Goal: Communication & Community: Answer question/provide support

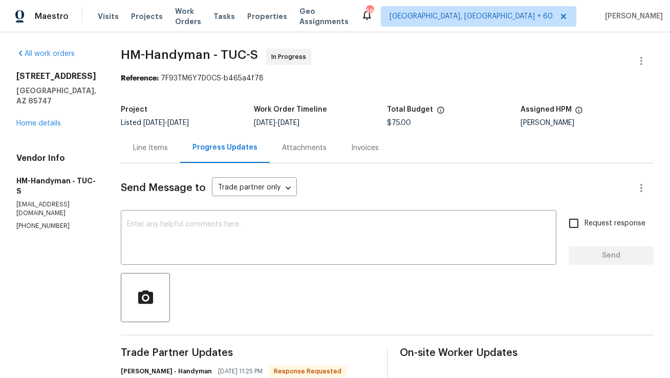
scroll to position [14, 0]
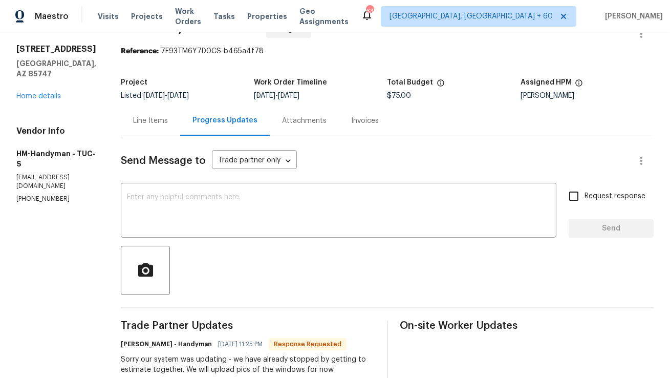
scroll to position [27, 0]
click at [168, 125] on div "Line Items" at bounding box center [150, 121] width 35 height 10
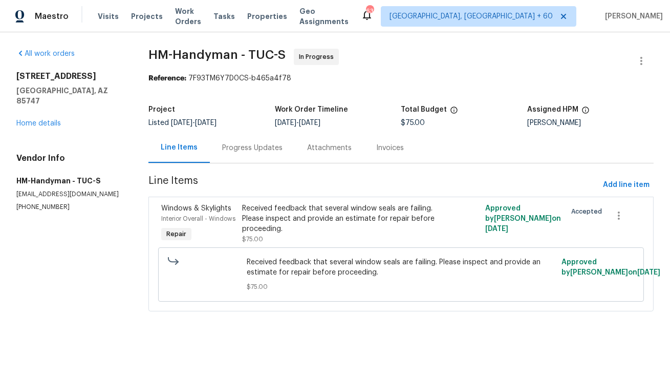
click at [224, 154] on div "Progress Updates" at bounding box center [252, 148] width 85 height 30
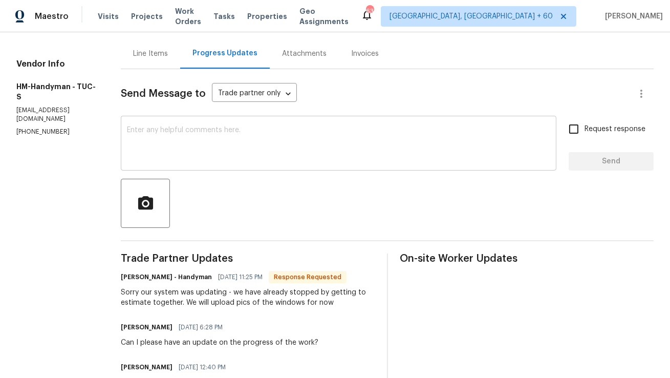
scroll to position [95, 0]
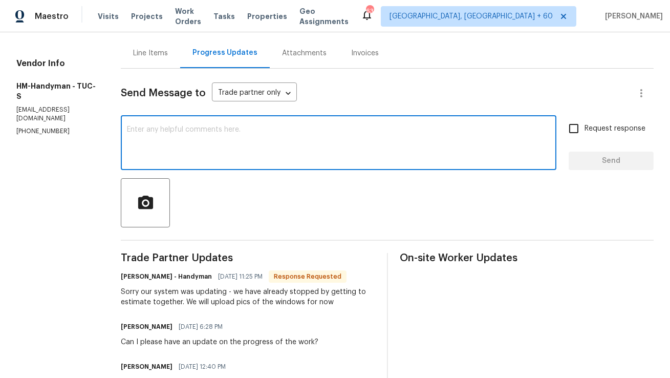
click at [242, 131] on textarea at bounding box center [338, 144] width 423 height 36
type textarea "G"
type textarea "I look forward to your estimates."
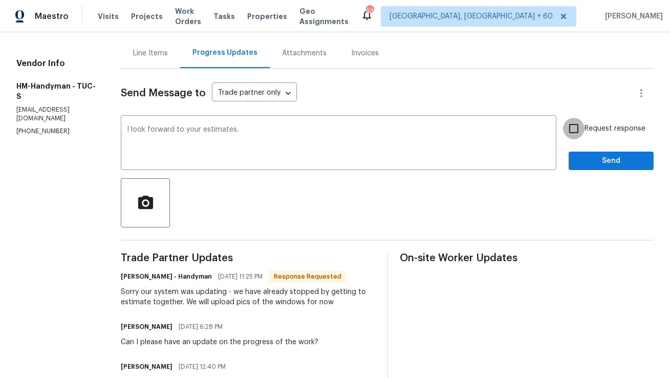
click at [579, 133] on input "Request response" at bounding box center [573, 128] width 21 height 21
checkbox input "true"
click at [583, 162] on span "Send" at bounding box center [611, 161] width 69 height 13
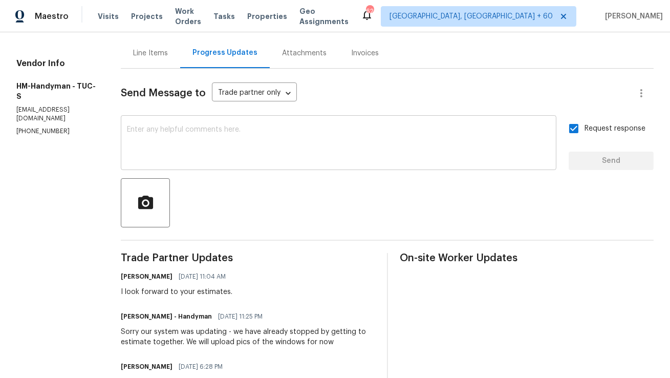
scroll to position [0, 0]
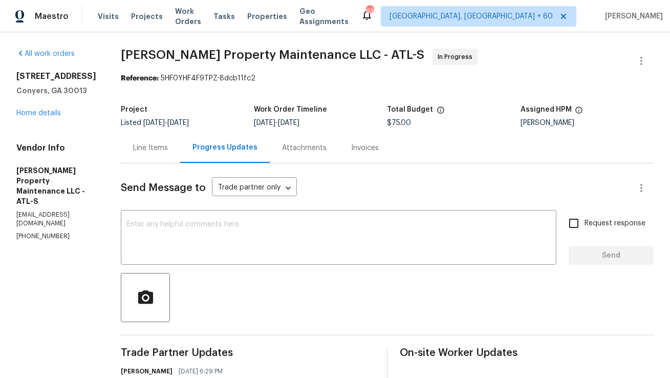
click at [166, 147] on div "Line Items" at bounding box center [150, 148] width 35 height 10
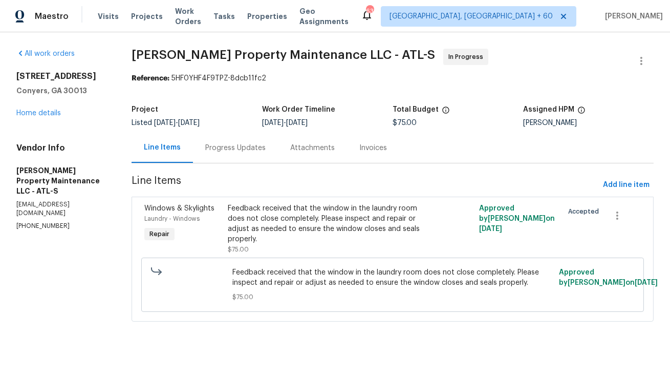
click at [234, 141] on div "Progress Updates" at bounding box center [235, 148] width 85 height 30
